Goal: Task Accomplishment & Management: Manage account settings

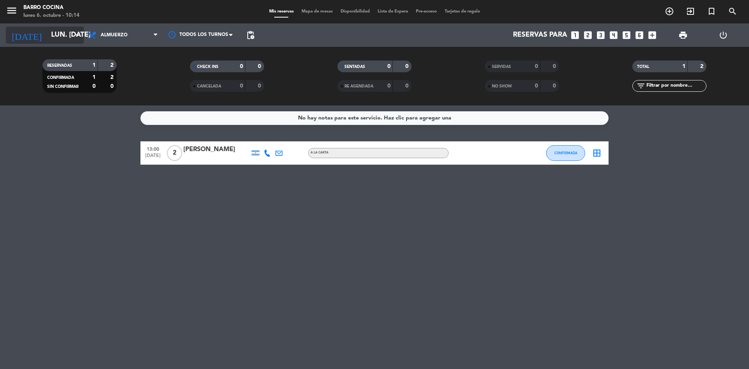
click at [60, 39] on input "lun. [DATE]" at bounding box center [92, 35] width 90 height 16
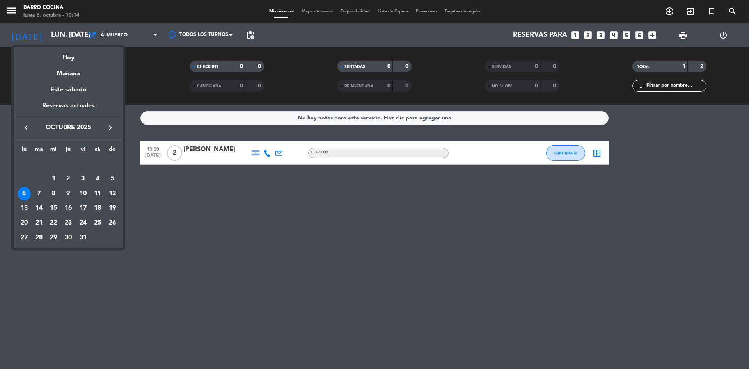
click at [116, 193] on div "12" at bounding box center [112, 193] width 13 height 13
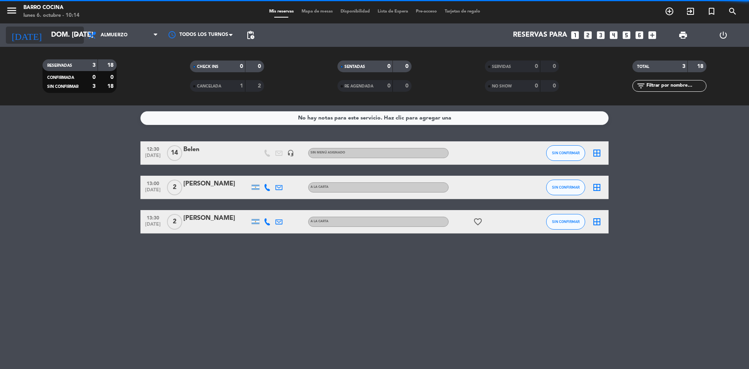
click at [71, 34] on input "dom. [DATE]" at bounding box center [92, 35] width 90 height 16
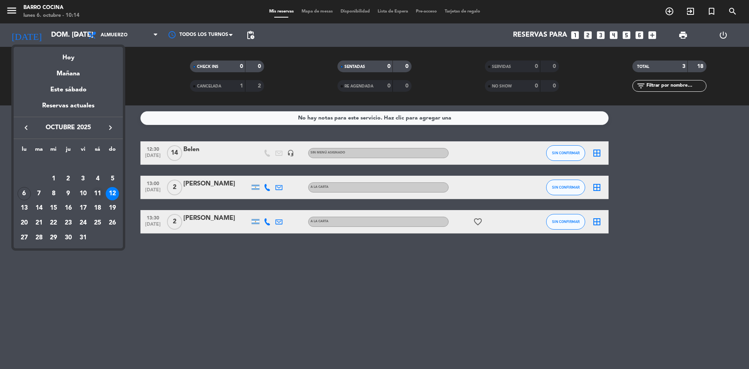
click at [99, 191] on div "11" at bounding box center [97, 193] width 13 height 13
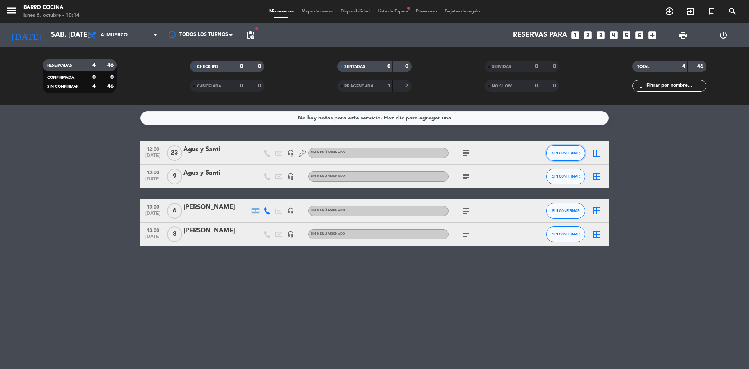
click at [554, 158] on button "SIN CONFIRMAR" at bounding box center [565, 153] width 39 height 16
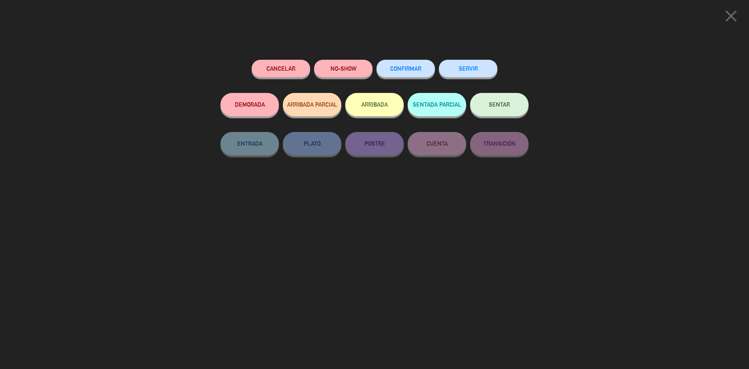
click at [408, 63] on button "CONFIRMAR" at bounding box center [405, 69] width 58 height 18
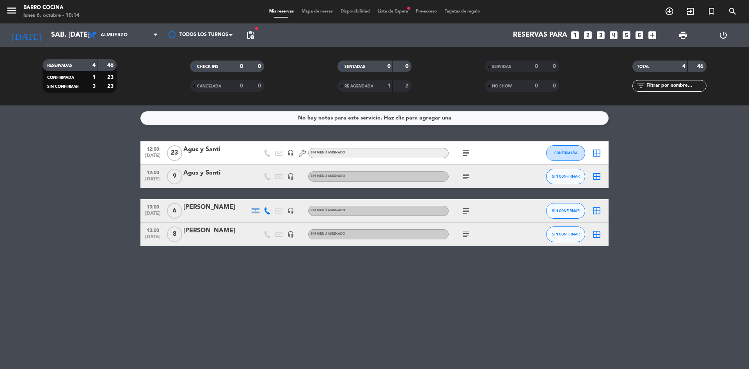
click at [464, 152] on icon "subject" at bounding box center [465, 152] width 9 height 9
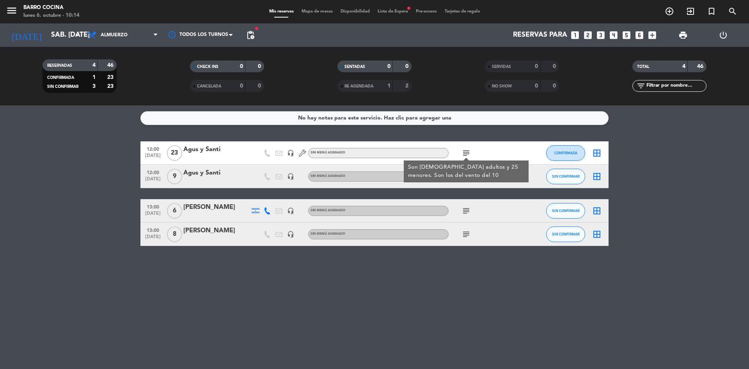
click at [466, 191] on div "12:00 [DATE] Agus y Santi headset_mic Sin menú asignado subject Son [DEMOGRAPHI…" at bounding box center [374, 193] width 468 height 105
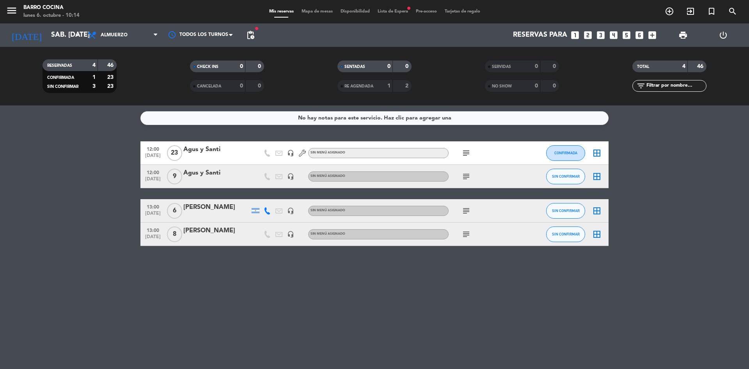
click at [468, 177] on icon "subject" at bounding box center [465, 176] width 9 height 9
click at [573, 174] on span "SIN CONFIRMAR" at bounding box center [566, 176] width 28 height 4
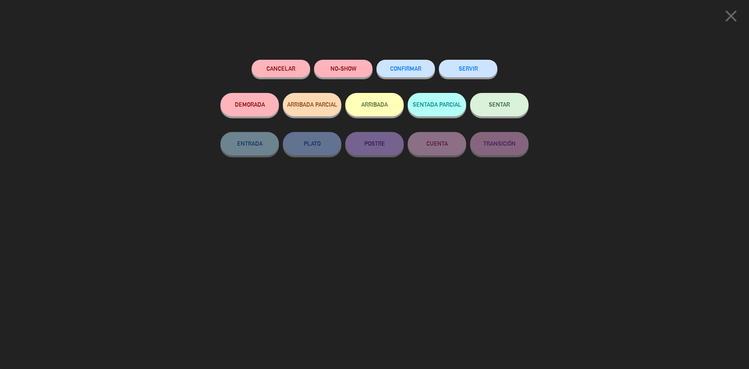
click at [403, 73] on button "CONFIRMAR" at bounding box center [405, 69] width 58 height 18
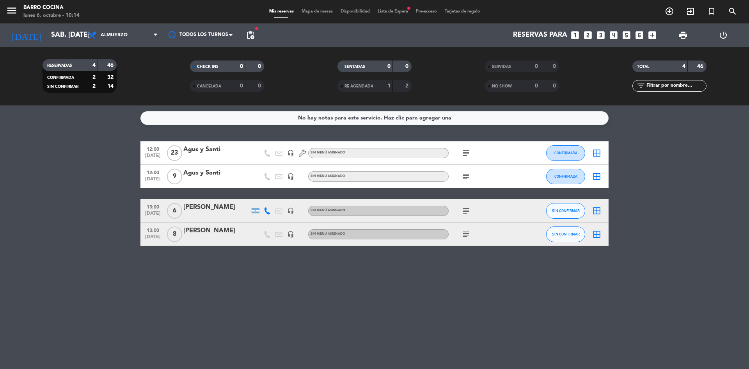
click at [468, 213] on icon "subject" at bounding box center [465, 210] width 9 height 9
click at [565, 210] on span "SIN CONFIRMAR" at bounding box center [566, 210] width 28 height 4
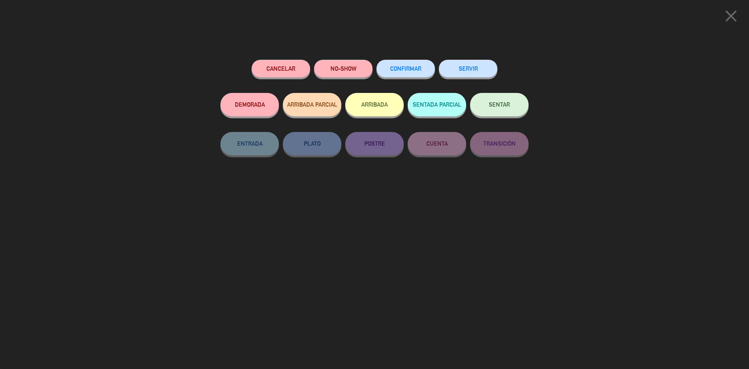
click at [403, 73] on button "CONFIRMAR" at bounding box center [405, 69] width 58 height 18
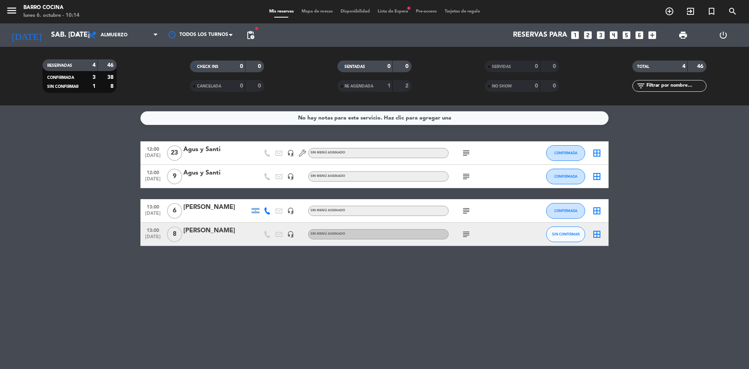
click at [464, 231] on icon "subject" at bounding box center [465, 233] width 9 height 9
click at [564, 236] on span "SIN CONFIRMAR" at bounding box center [566, 234] width 28 height 4
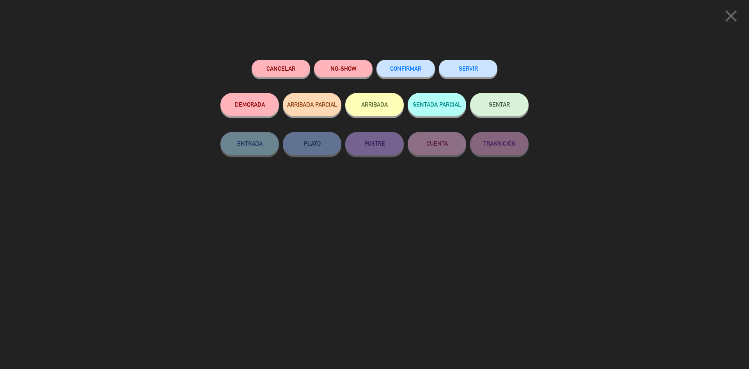
click at [417, 66] on button "CONFIRMAR" at bounding box center [405, 69] width 58 height 18
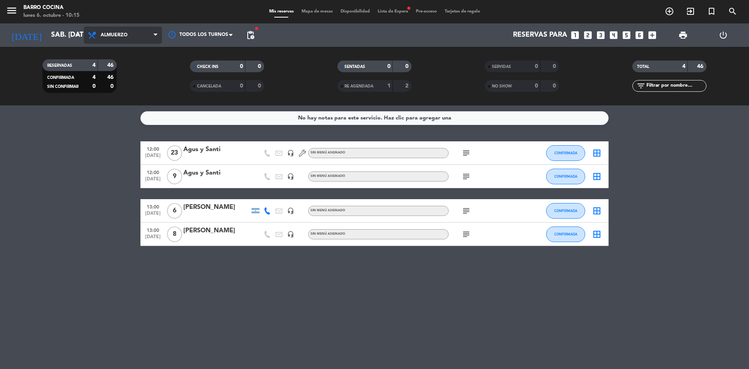
click at [127, 37] on span "Almuerzo" at bounding box center [114, 34] width 27 height 5
click at [122, 53] on div "menu Barro Cocina lunes 6. octubre - 10:15 Mis reservas Mapa de mesas Disponibi…" at bounding box center [374, 52] width 749 height 105
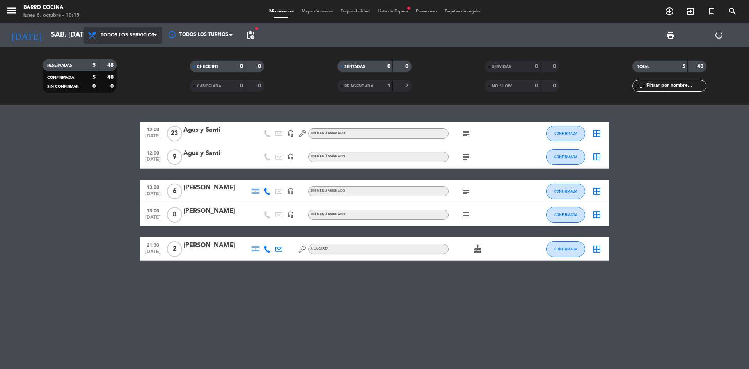
click at [131, 41] on span "Todos los servicios" at bounding box center [123, 35] width 78 height 17
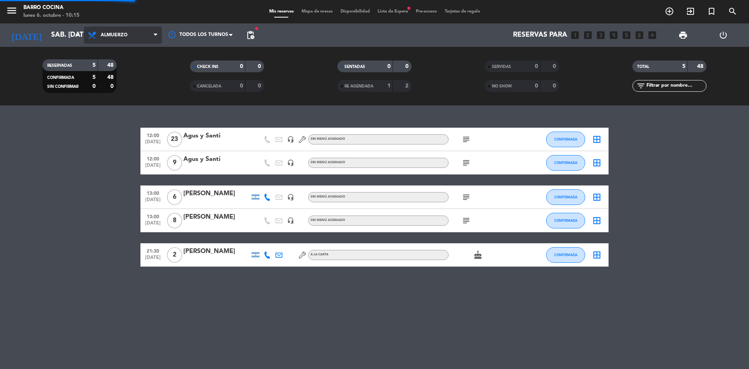
click at [123, 80] on div "menu Barro Cocina lunes 6. octubre - 10:15 Mis reservas Mapa de mesas Disponibi…" at bounding box center [374, 52] width 749 height 105
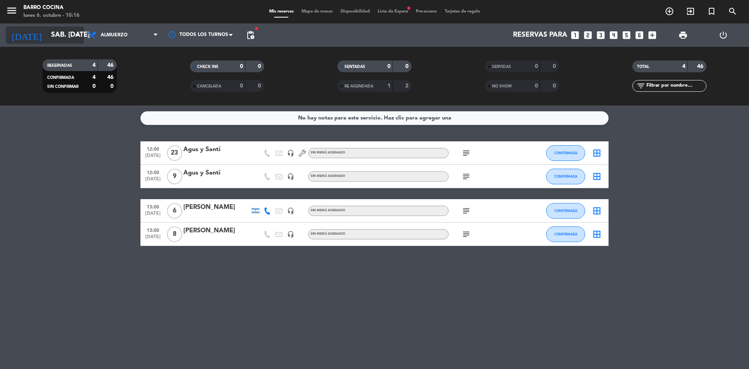
click at [65, 41] on input "sáb. [DATE]" at bounding box center [92, 35] width 90 height 16
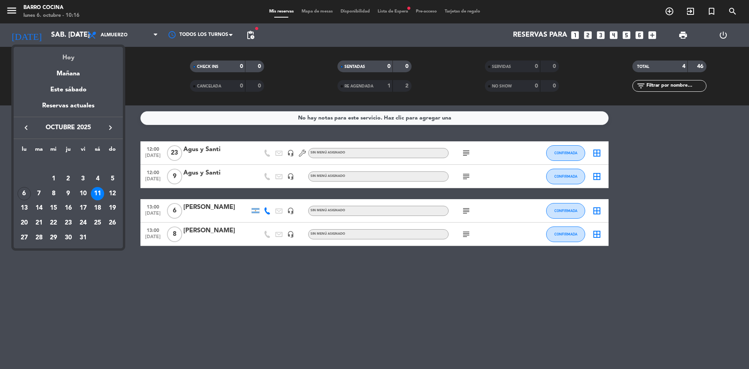
click at [77, 51] on div "Hoy" at bounding box center [68, 55] width 109 height 16
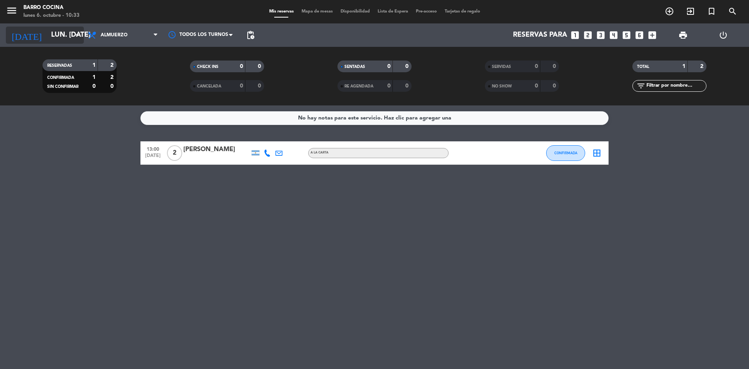
click at [47, 28] on input "lun. [DATE]" at bounding box center [92, 35] width 90 height 16
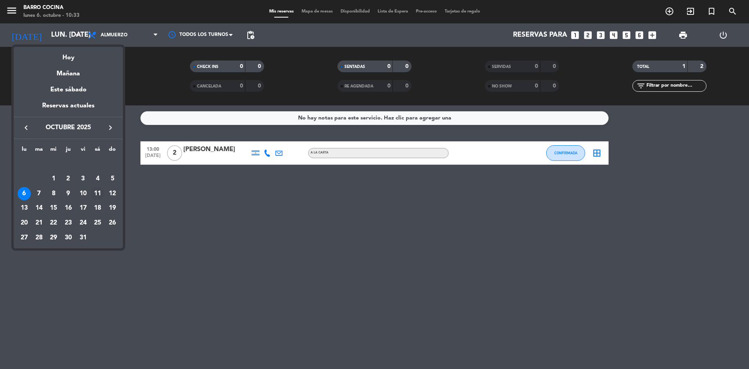
click at [101, 197] on div "11" at bounding box center [97, 193] width 13 height 13
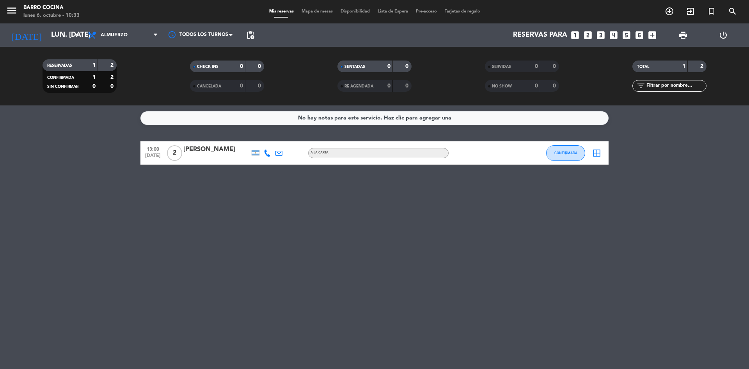
type input "sáb. [DATE]"
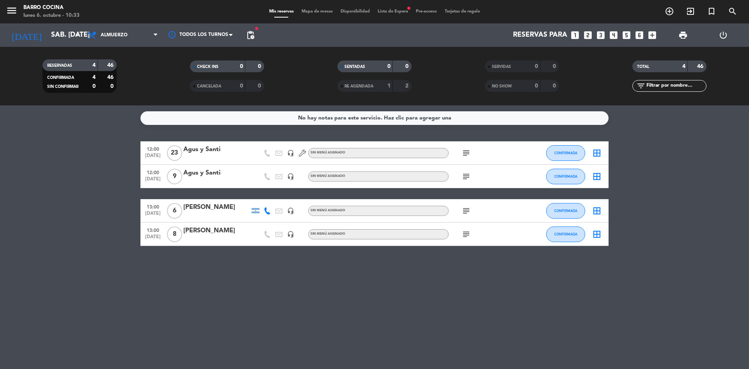
click at [624, 41] on div "Reservas para looks_one looks_two looks_3 looks_4 looks_5 looks_6 add_box" at bounding box center [459, 34] width 402 height 23
click at [628, 34] on icon "looks_5" at bounding box center [626, 35] width 10 height 10
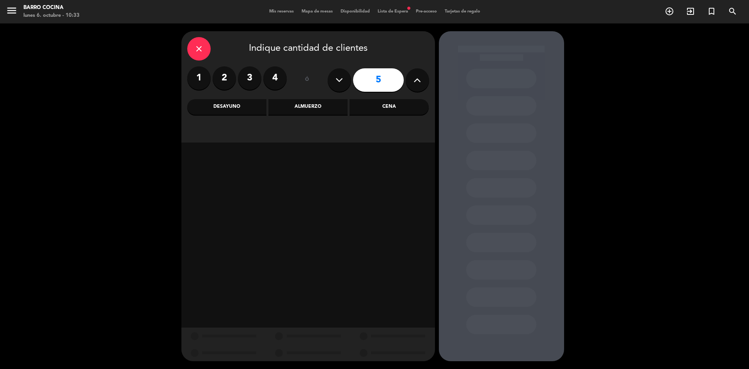
click at [286, 109] on div "Almuerzo" at bounding box center [307, 107] width 79 height 16
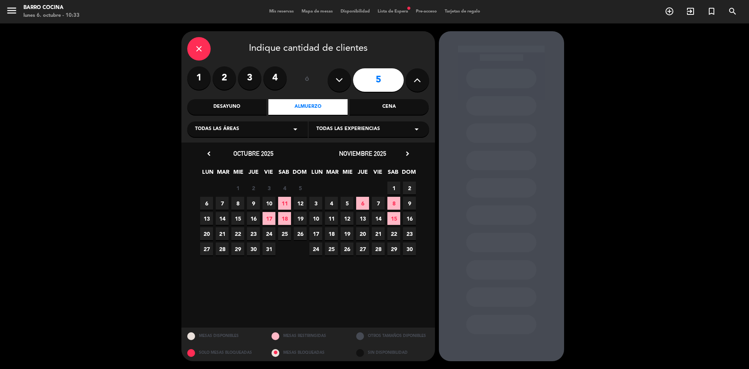
click at [286, 207] on span "11" at bounding box center [284, 203] width 13 height 13
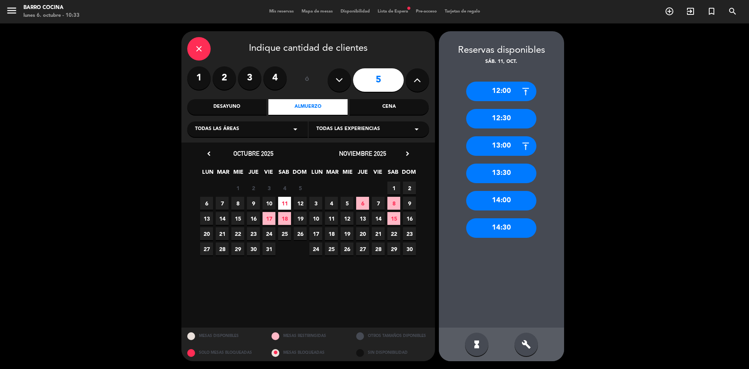
click at [509, 206] on div "14:00" at bounding box center [501, 200] width 70 height 19
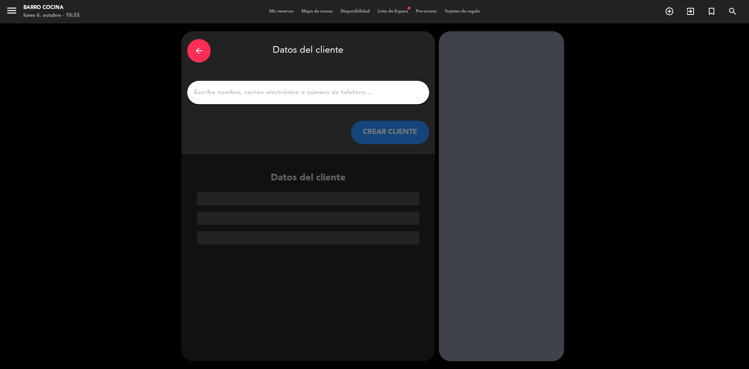
click at [361, 94] on input "1" at bounding box center [308, 92] width 230 height 11
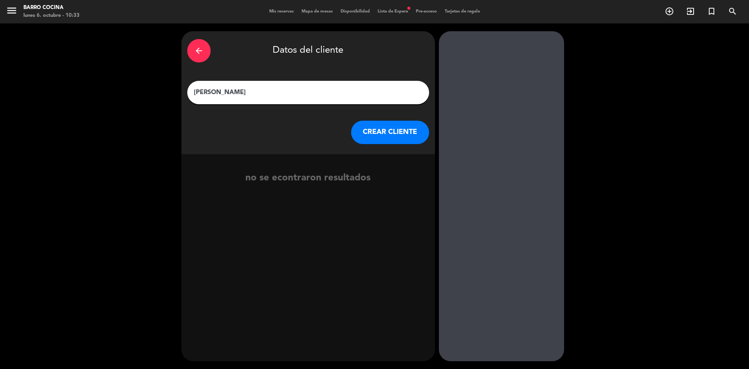
type input "[PERSON_NAME]"
click at [370, 134] on button "CREAR CLIENTE" at bounding box center [390, 132] width 78 height 23
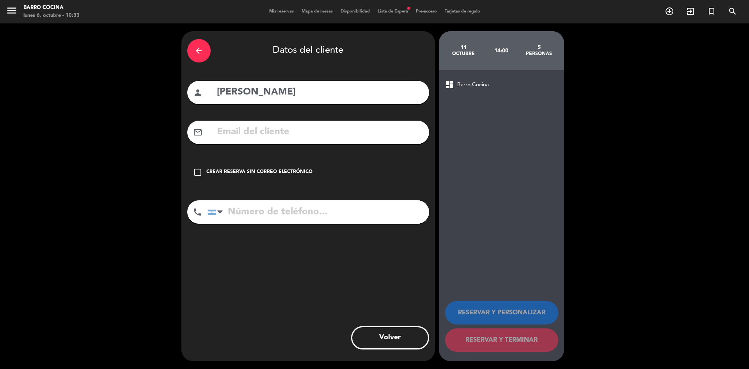
click at [200, 170] on icon "check_box_outline_blank" at bounding box center [197, 171] width 9 height 9
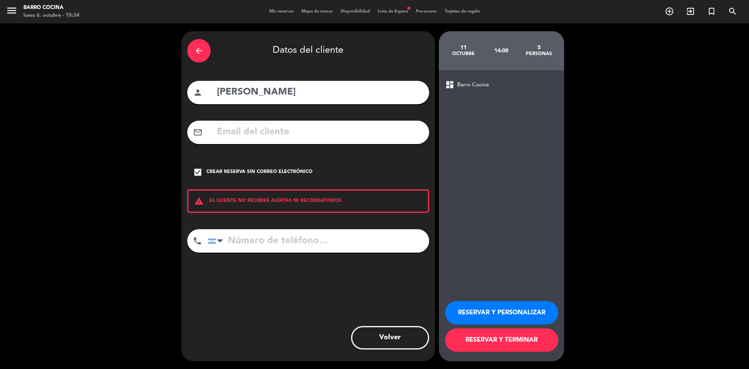
click at [271, 246] on input "tel" at bounding box center [318, 240] width 222 height 23
paste input "[PHONE_NUMBER]"
type input "[PHONE_NUMBER]"
click at [512, 316] on button "RESERVAR Y PERSONALIZAR" at bounding box center [501, 312] width 113 height 23
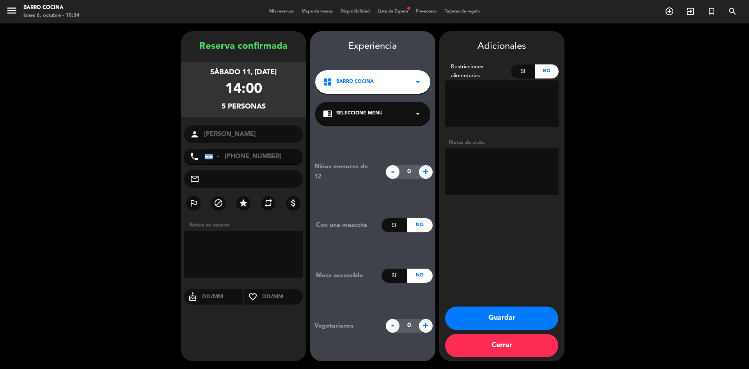
click at [473, 154] on textarea at bounding box center [501, 171] width 113 height 47
click at [484, 110] on textarea at bounding box center [501, 103] width 113 height 47
click at [487, 185] on textarea at bounding box center [501, 171] width 113 height 47
type textarea "clientes palapas"
click at [477, 318] on button "Guardar" at bounding box center [501, 317] width 113 height 23
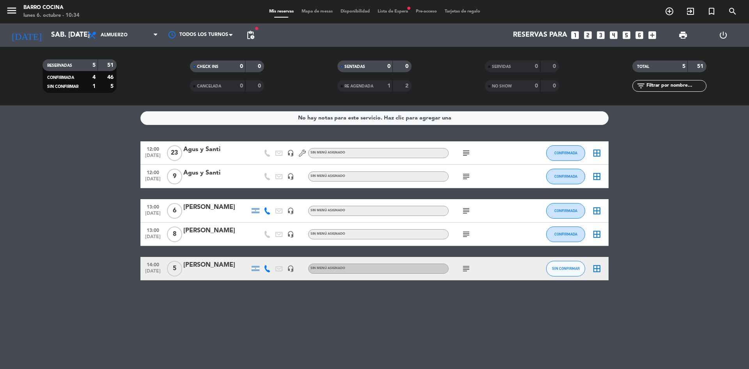
click at [466, 269] on icon "subject" at bounding box center [465, 268] width 9 height 9
click at [466, 234] on icon "subject" at bounding box center [465, 233] width 9 height 9
click at [461, 209] on icon "subject" at bounding box center [465, 210] width 9 height 9
click at [466, 270] on icon "subject" at bounding box center [465, 268] width 9 height 9
click at [556, 269] on span "SIN CONFIRMAR" at bounding box center [566, 268] width 28 height 4
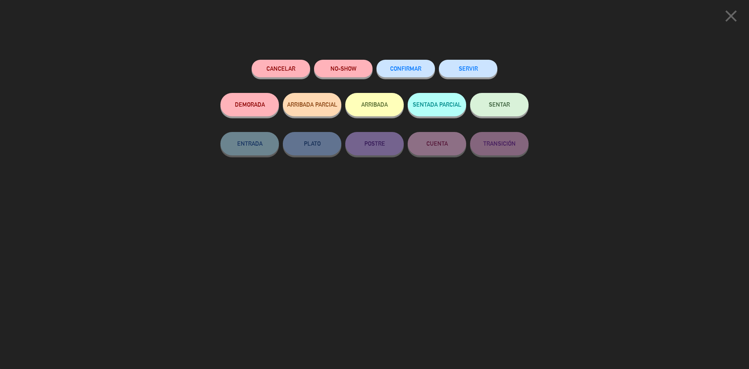
click at [417, 70] on span "CONFIRMAR" at bounding box center [405, 68] width 31 height 7
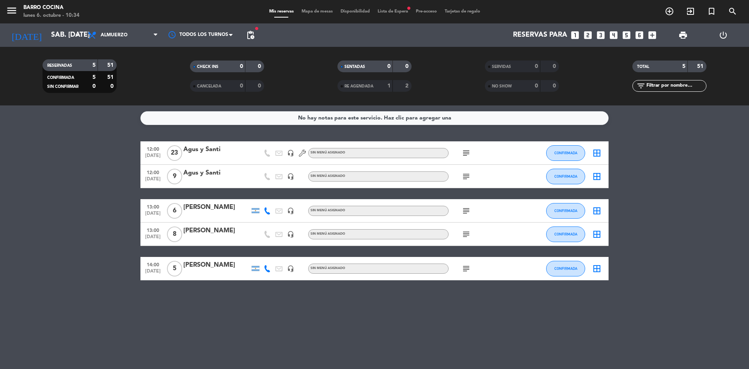
click at [350, 11] on span "Disponibilidad" at bounding box center [355, 11] width 37 height 4
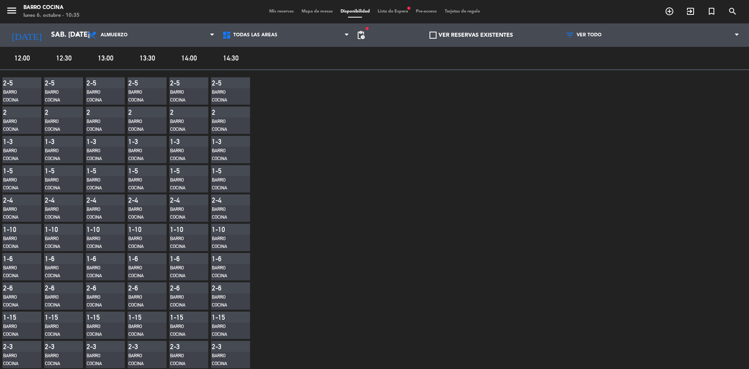
click at [416, 11] on span "Pre-acceso" at bounding box center [426, 11] width 29 height 4
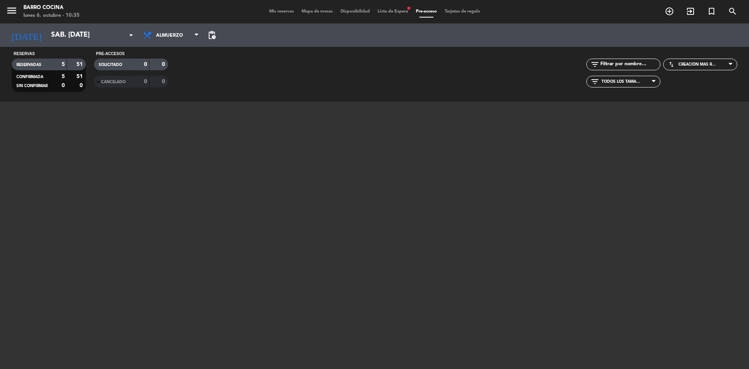
click at [459, 14] on div "Mis reservas Mapa de mesas Disponibilidad Lista de Espera fiber_manual_record P…" at bounding box center [374, 11] width 219 height 7
click at [460, 12] on span "Tarjetas de regalo" at bounding box center [462, 11] width 43 height 4
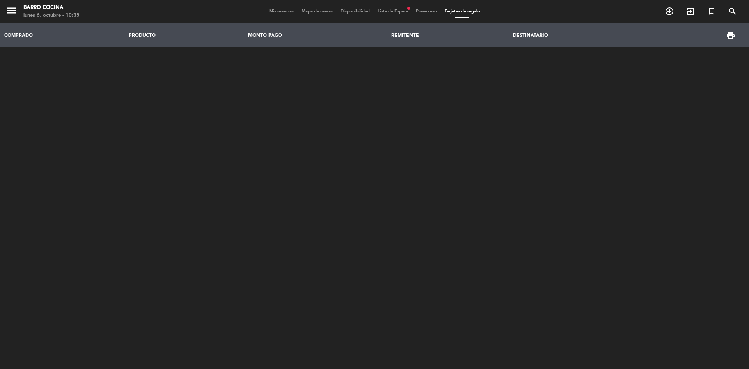
click at [408, 13] on span "Lista de Espera fiber_manual_record" at bounding box center [393, 11] width 38 height 4
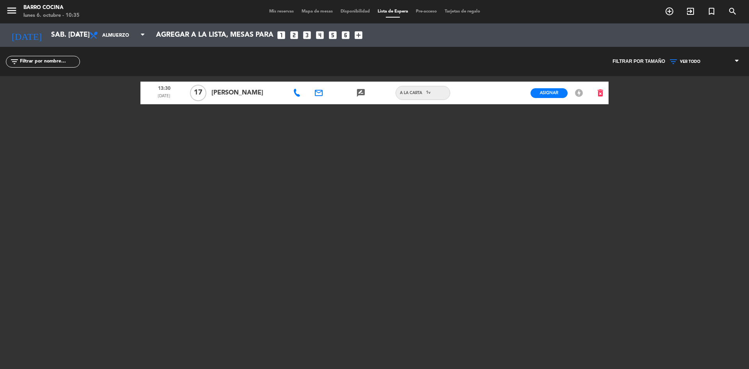
click at [281, 11] on span "Mis reservas" at bounding box center [281, 11] width 32 height 4
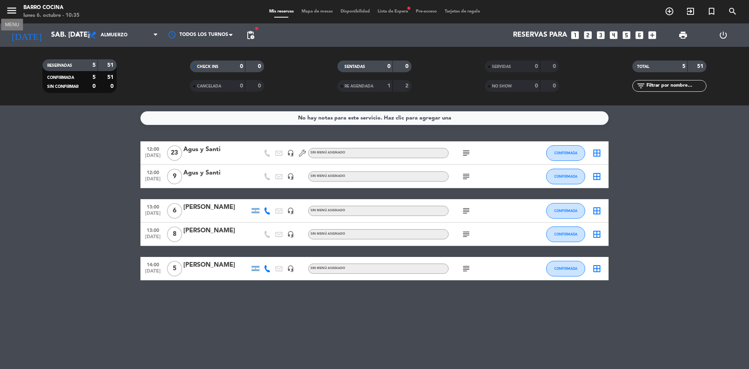
click at [10, 10] on icon "menu" at bounding box center [12, 11] width 12 height 12
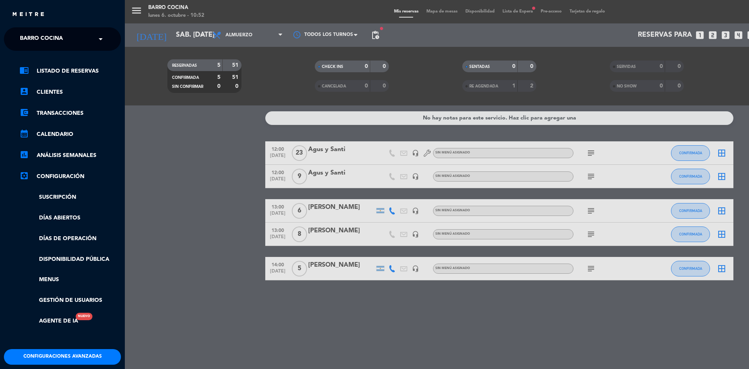
drag, startPoint x: 142, startPoint y: 7, endPoint x: 125, endPoint y: 9, distance: 16.9
click at [142, 7] on div "menu Barro Cocina lunes 6. octubre - 10:52 Mis reservas Mapa de mesas Disponibi…" at bounding box center [499, 184] width 749 height 369
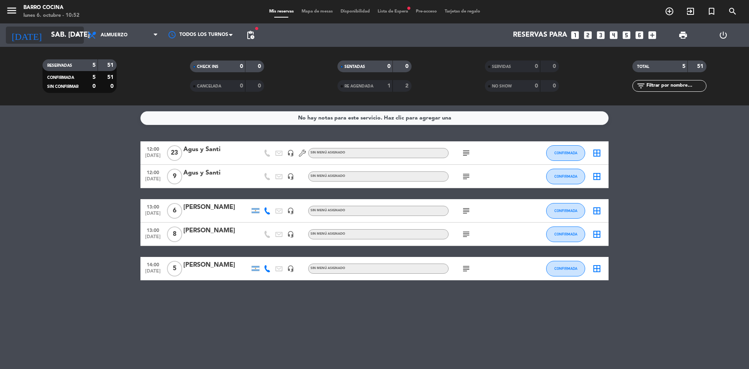
click at [47, 34] on input "sáb. [DATE]" at bounding box center [92, 35] width 90 height 16
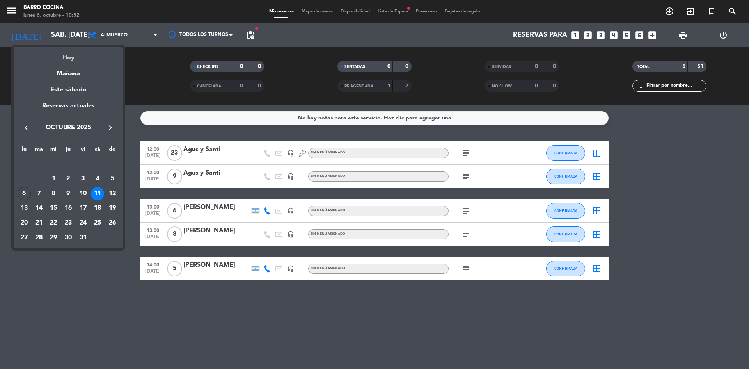
click at [66, 58] on div "Hoy" at bounding box center [68, 55] width 109 height 16
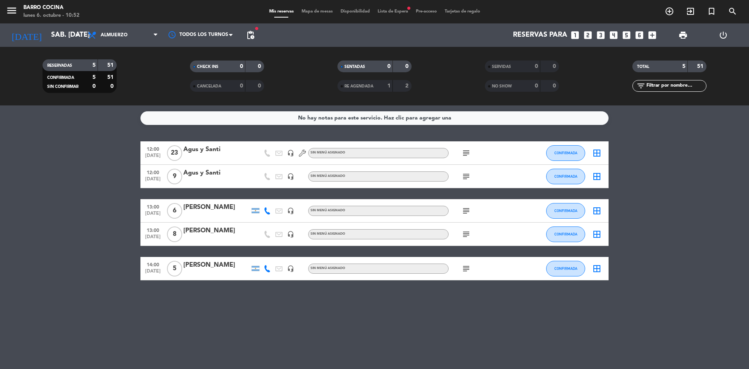
type input "lun. [DATE]"
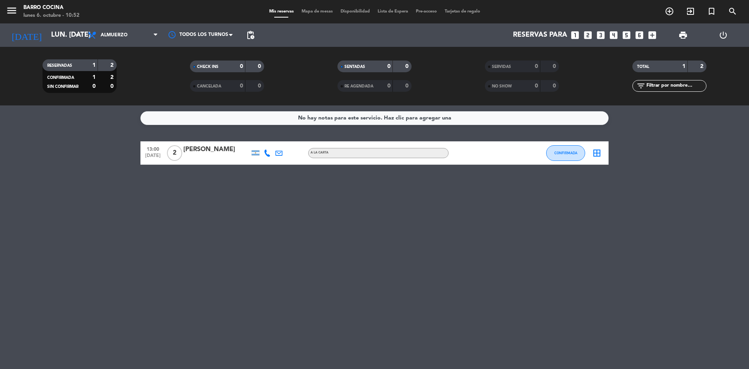
click at [269, 157] on div at bounding box center [267, 152] width 12 height 23
click at [266, 154] on icon at bounding box center [267, 152] width 7 height 7
click at [258, 136] on span "Copiar" at bounding box center [261, 140] width 16 height 8
click at [185, 219] on div "No hay notas para este servicio. Haz clic para agregar una 13:00 [DATE] 2 [PERS…" at bounding box center [374, 236] width 749 height 263
